Goal: Task Accomplishment & Management: Manage account settings

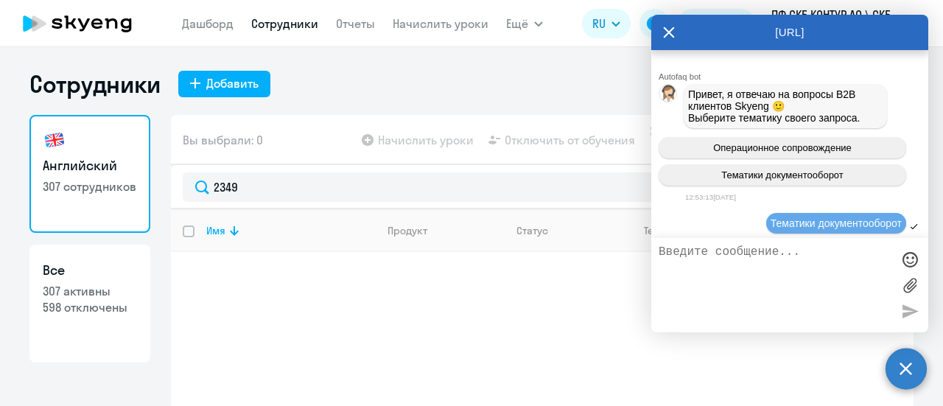
select select "30"
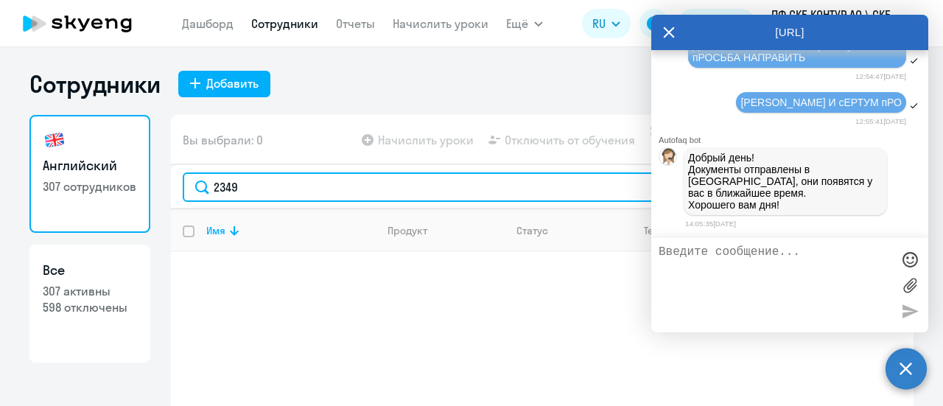
click at [285, 195] on input "2349" at bounding box center [542, 186] width 719 height 29
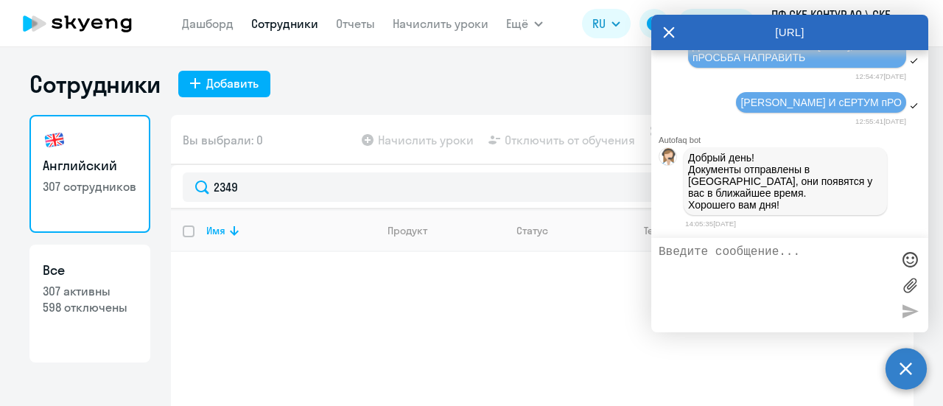
click at [671, 35] on icon at bounding box center [669, 32] width 11 height 11
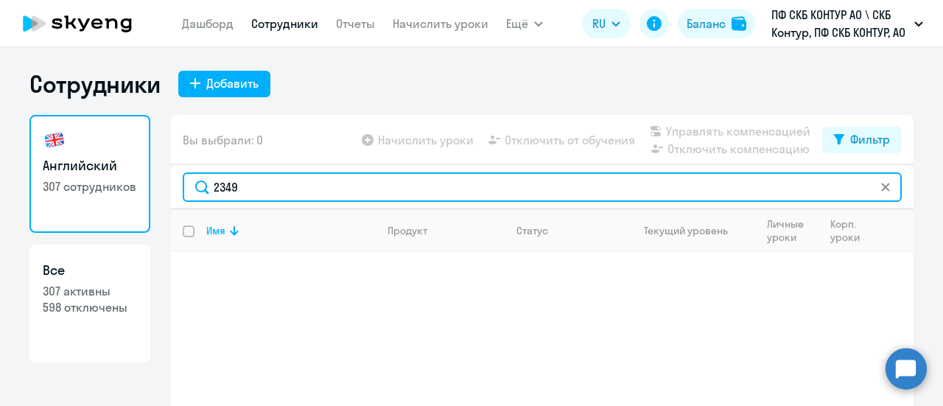
drag, startPoint x: 251, startPoint y: 194, endPoint x: 147, endPoint y: 194, distance: 103.2
click at [149, 194] on div "Английский 307 сотрудников Все 307 активны 598 отключены Вы выбрали: 0 Начислит…" at bounding box center [471, 293] width 884 height 357
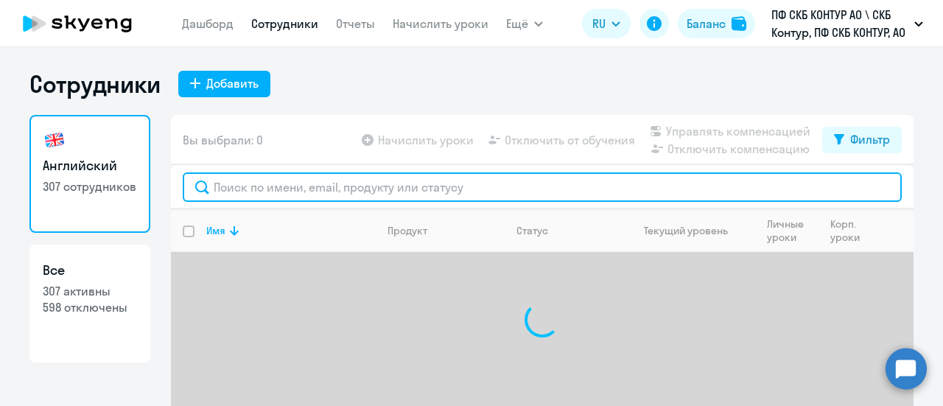
paste input "45654"
type input "45654"
click at [254, 191] on input "45654" at bounding box center [542, 186] width 719 height 29
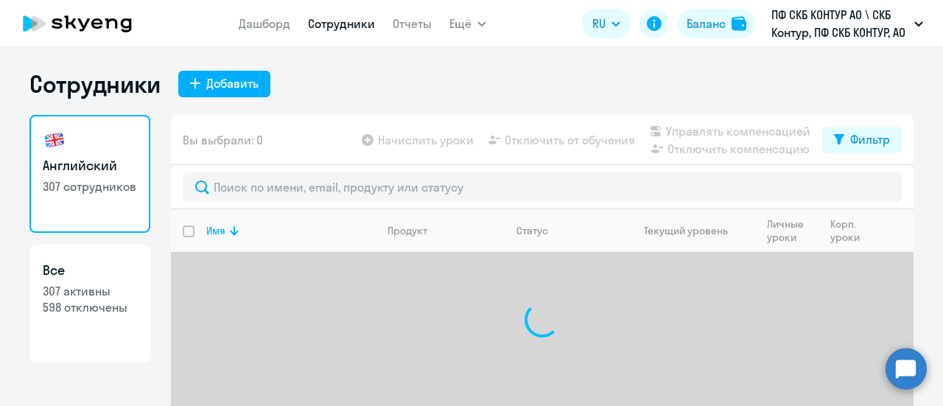
select select "30"
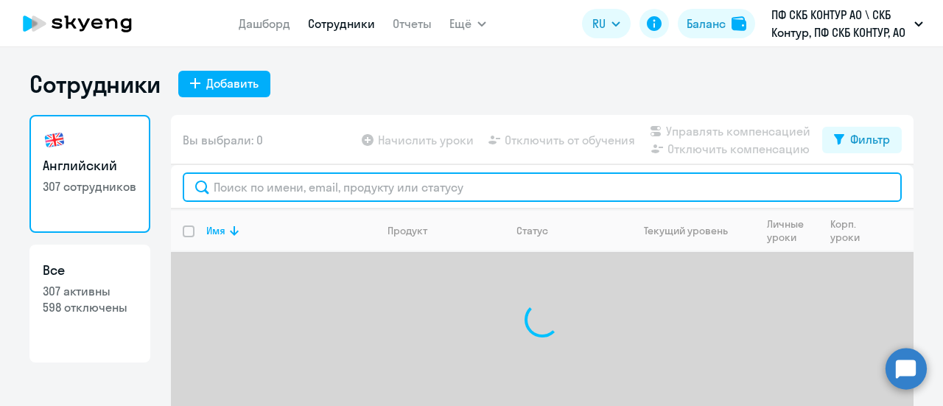
click at [211, 193] on input "text" at bounding box center [542, 186] width 719 height 29
paste input "45654"
type input "45654"
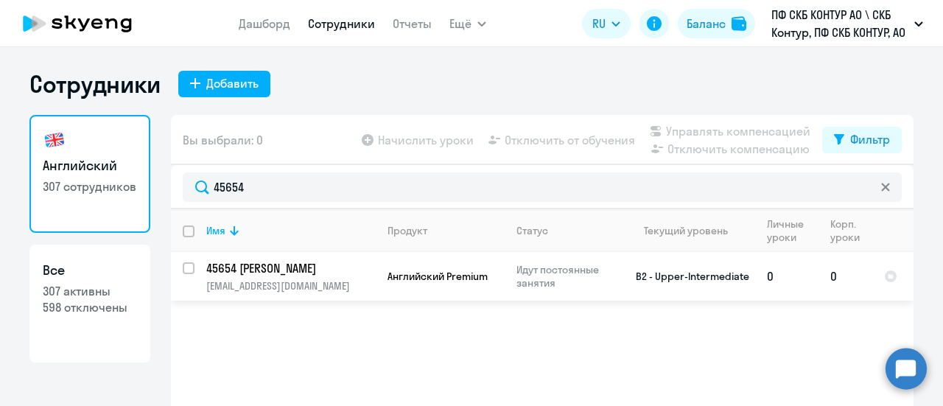
click at [183, 268] on input "select row 20350392" at bounding box center [197, 276] width 29 height 29
checkbox input "true"
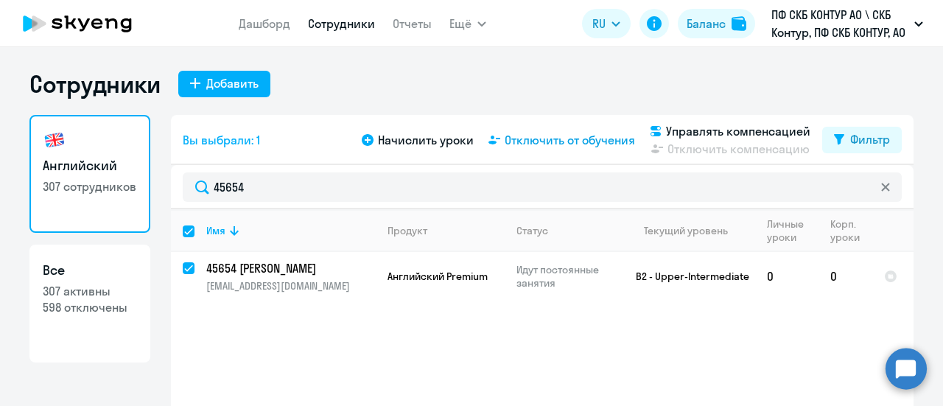
click at [554, 139] on span "Отключить от обучения" at bounding box center [570, 140] width 130 height 18
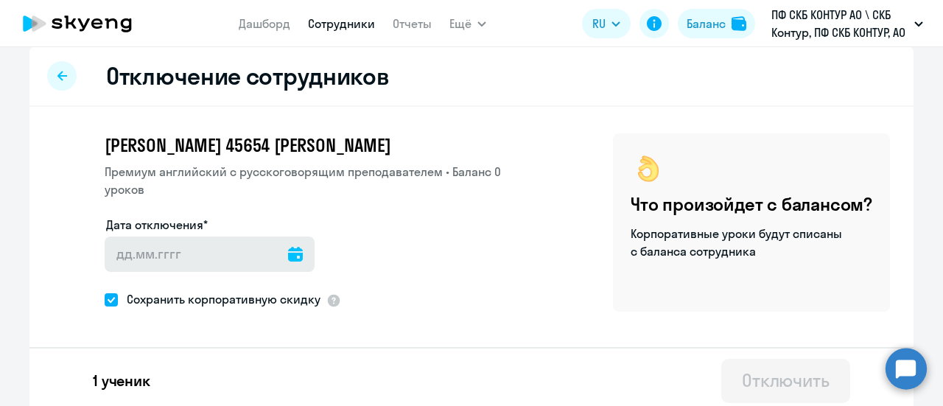
scroll to position [18, 0]
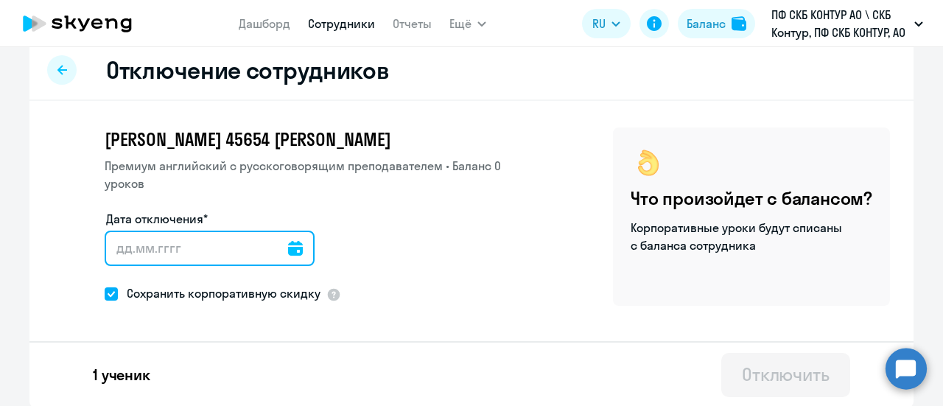
click at [111, 253] on input "Дата отключения*" at bounding box center [210, 248] width 210 height 35
type input "09.10.2025"
type input "9.10.2025"
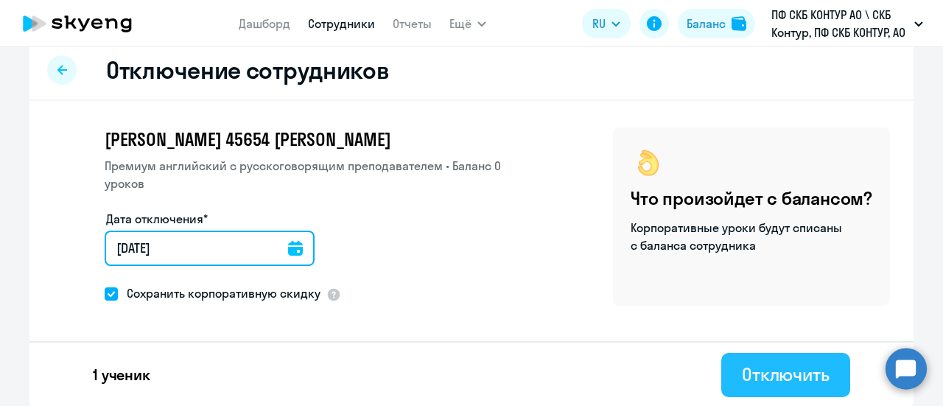
type input "09.10.2025"
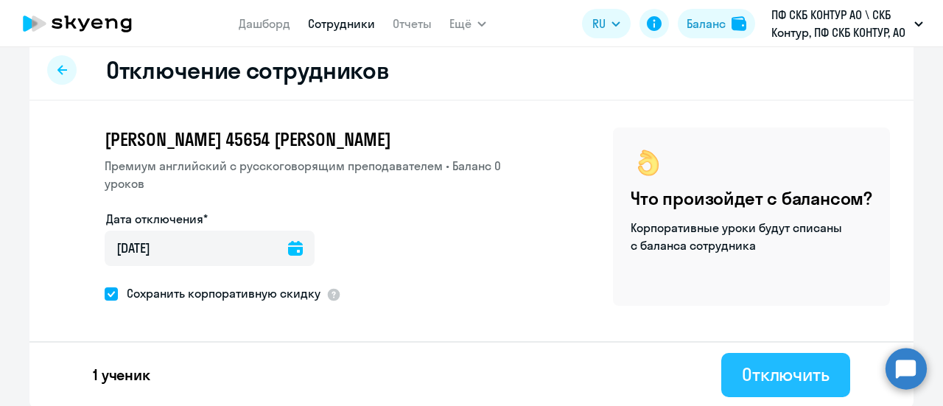
click at [781, 375] on div "Отключить" at bounding box center [786, 375] width 88 height 24
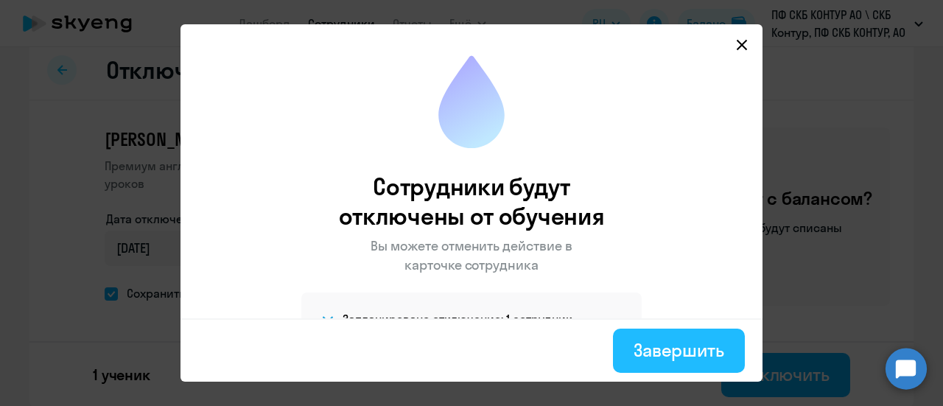
click at [677, 352] on div "Завершить" at bounding box center [679, 350] width 91 height 24
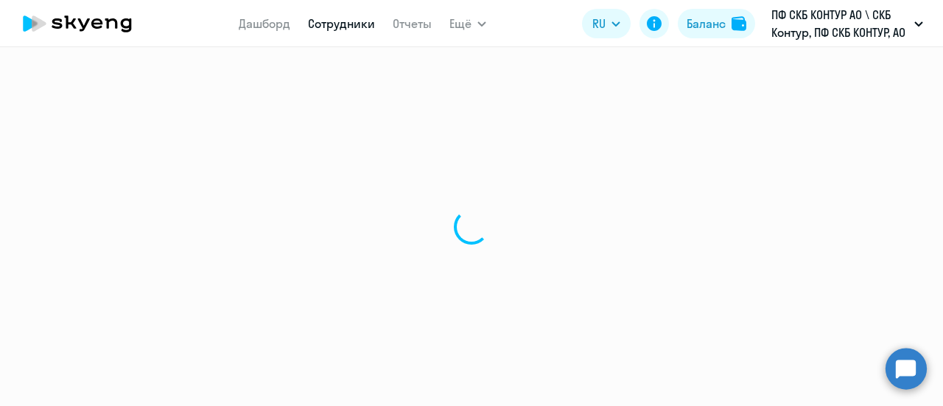
select select "30"
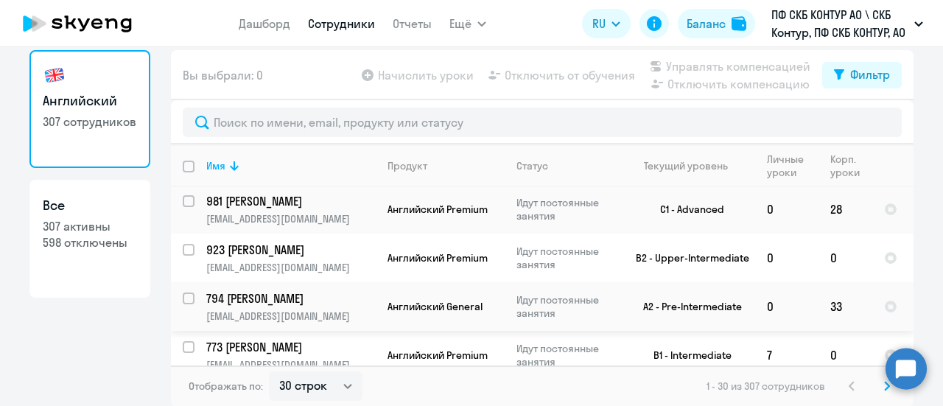
scroll to position [74, 0]
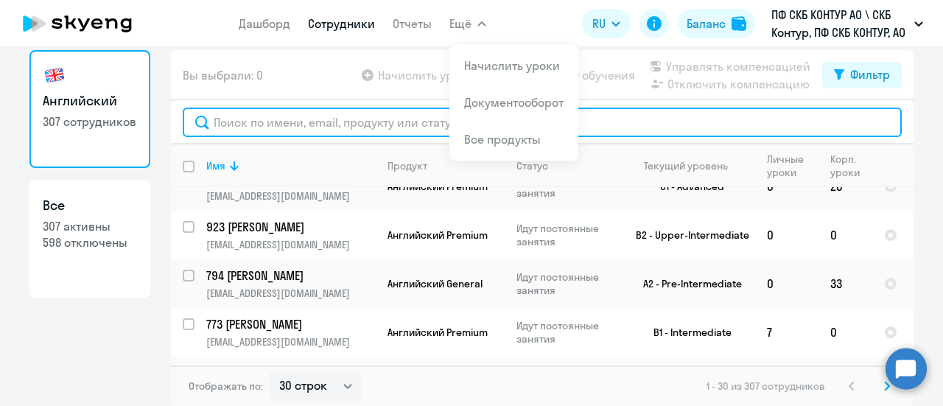
click at [259, 125] on input "text" at bounding box center [542, 122] width 719 height 29
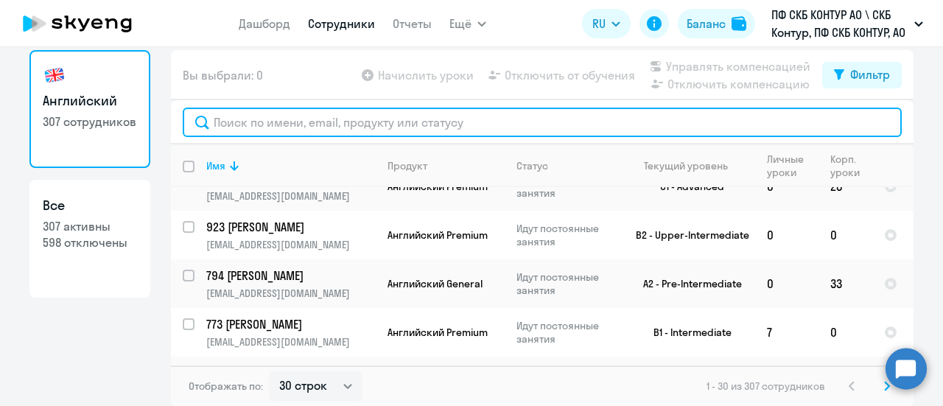
paste input "45654"
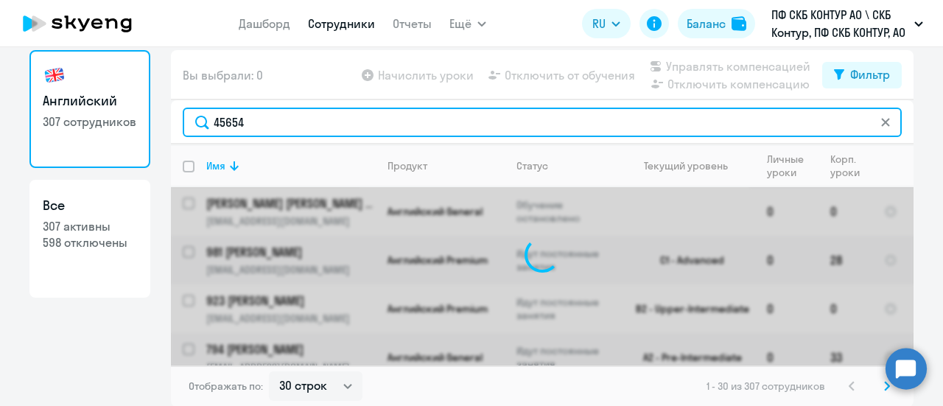
type input "45654"
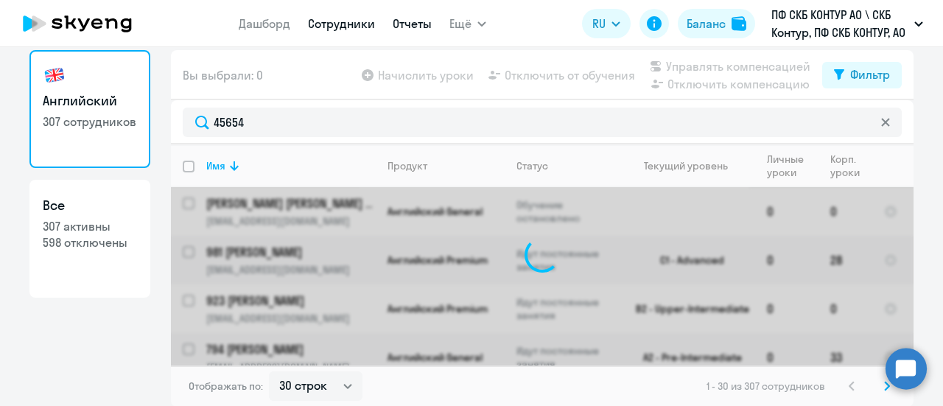
click at [419, 28] on link "Отчеты" at bounding box center [412, 23] width 39 height 15
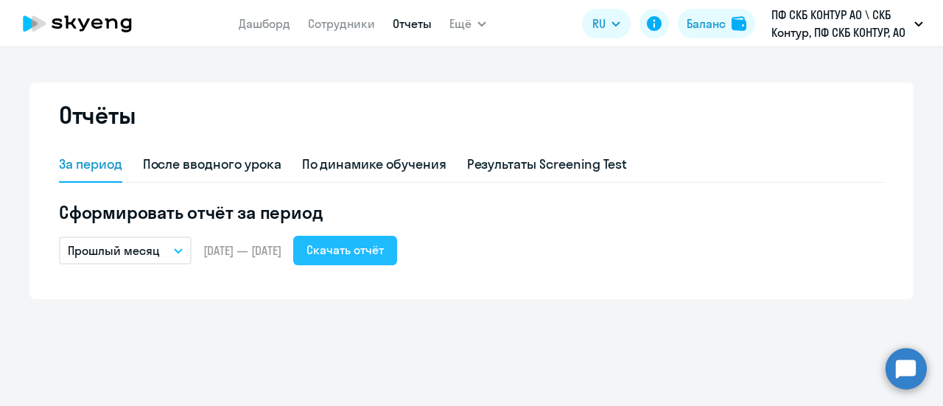
click at [371, 249] on div "Скачать отчёт" at bounding box center [345, 250] width 77 height 18
click at [367, 256] on div "Скачать отчёт" at bounding box center [345, 250] width 77 height 18
click at [162, 254] on button "Прошлый месяц" at bounding box center [125, 251] width 133 height 28
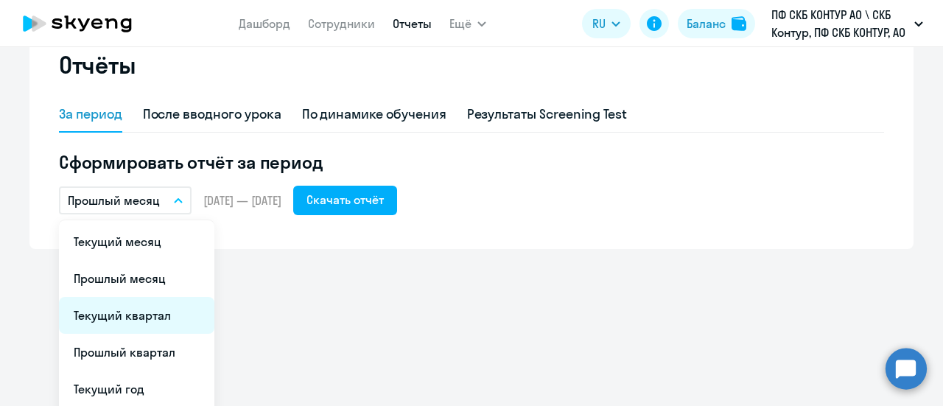
scroll to position [74, 0]
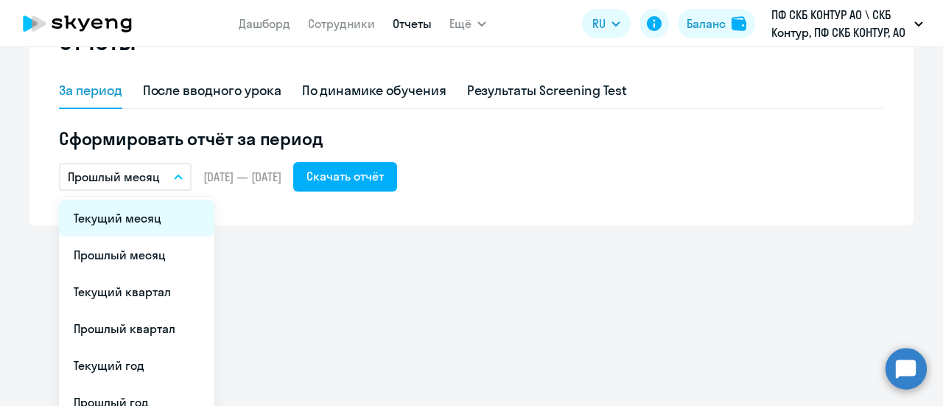
click at [142, 217] on li "Текущий месяц" at bounding box center [137, 218] width 156 height 37
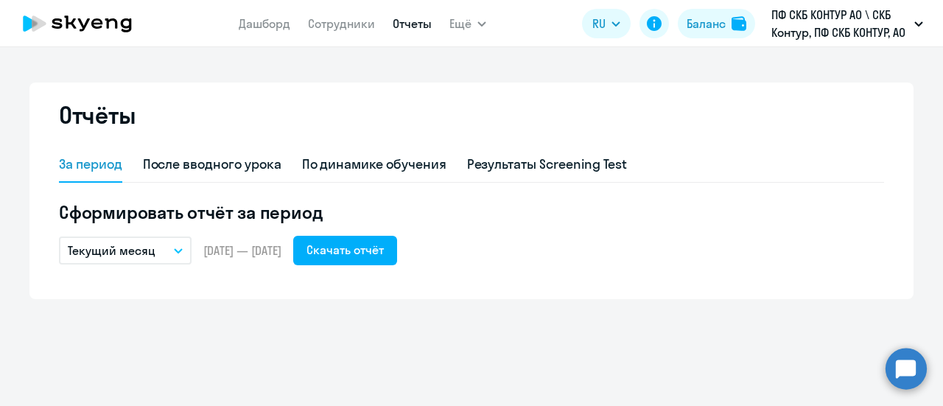
scroll to position [0, 0]
click at [376, 253] on div "Скачать отчёт" at bounding box center [345, 250] width 77 height 18
click at [380, 249] on div "Скачать отчёт" at bounding box center [345, 250] width 77 height 18
click at [391, 161] on div "По динамике обучения" at bounding box center [374, 164] width 144 height 19
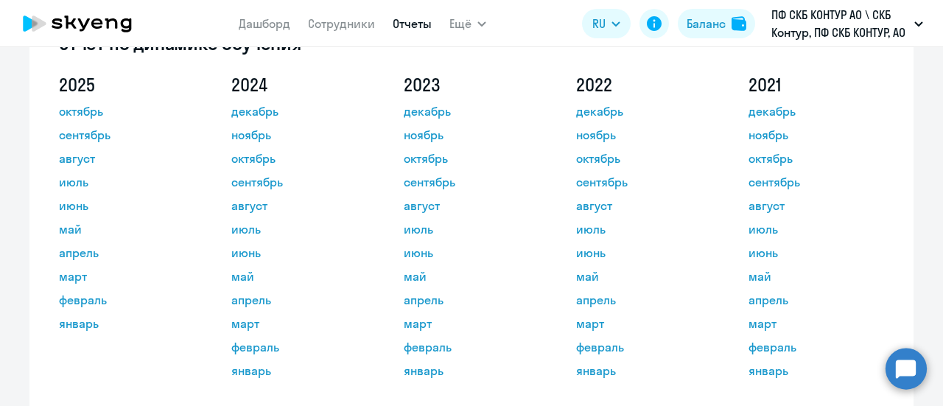
scroll to position [147, 0]
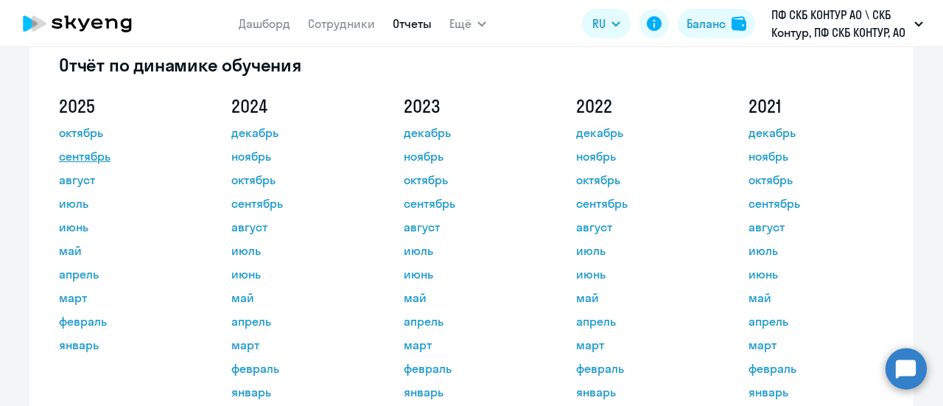
click at [74, 159] on link "сентябрь" at bounding box center [125, 156] width 133 height 18
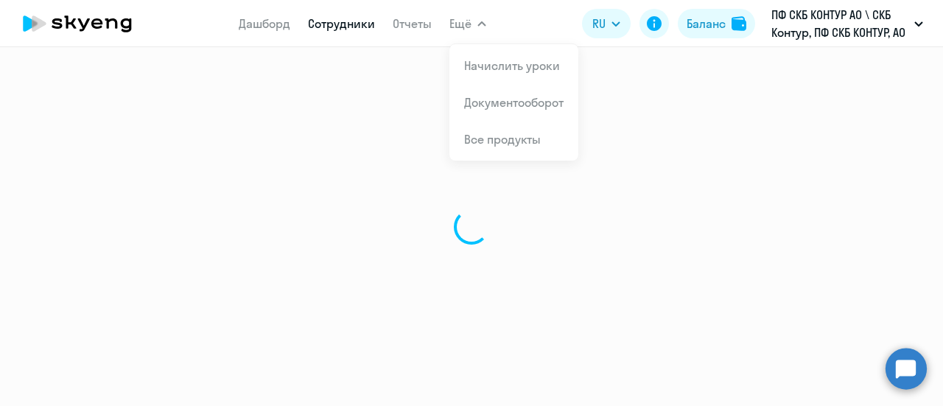
select select "30"
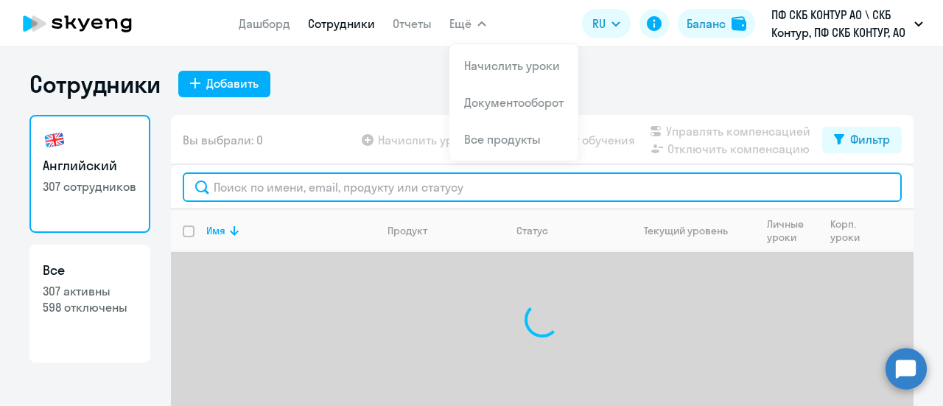
click at [235, 182] on input "text" at bounding box center [542, 186] width 719 height 29
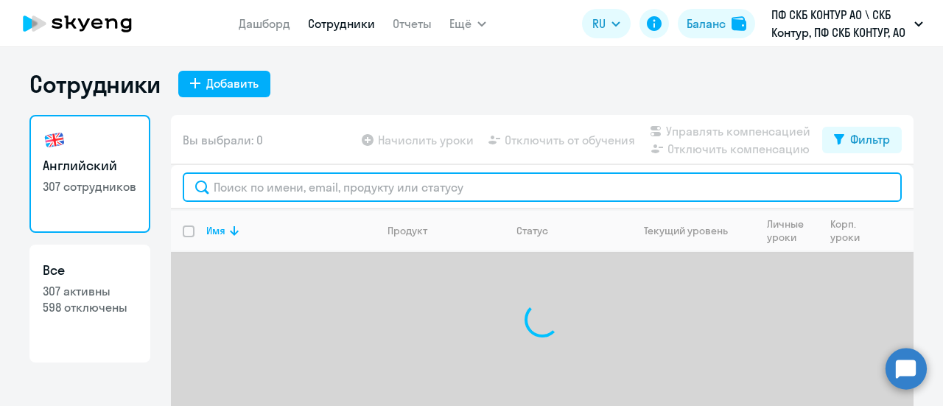
paste input "45654"
type input "45654"
